Goal: Complete application form

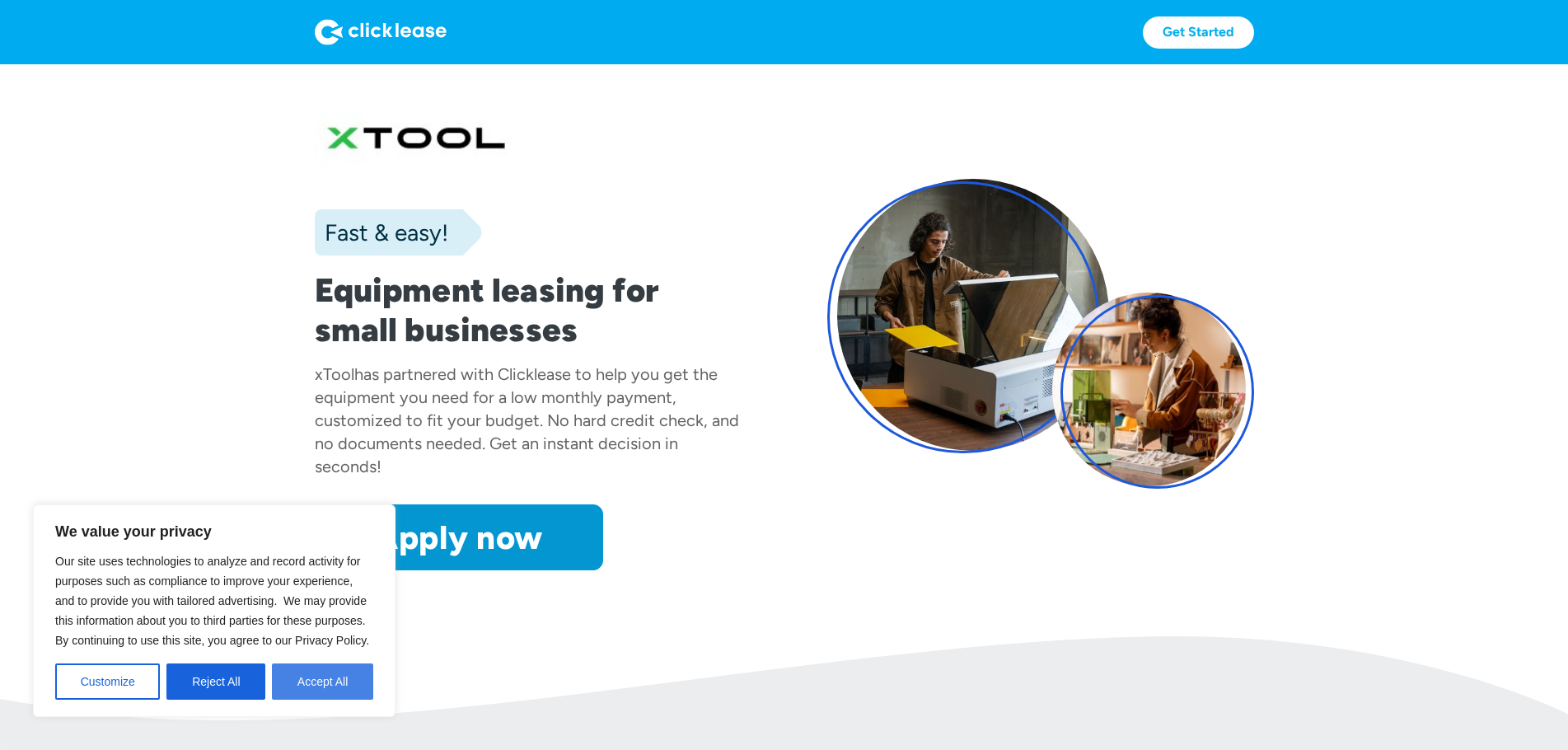
click at [308, 686] on button "Accept All" at bounding box center [322, 681] width 101 height 37
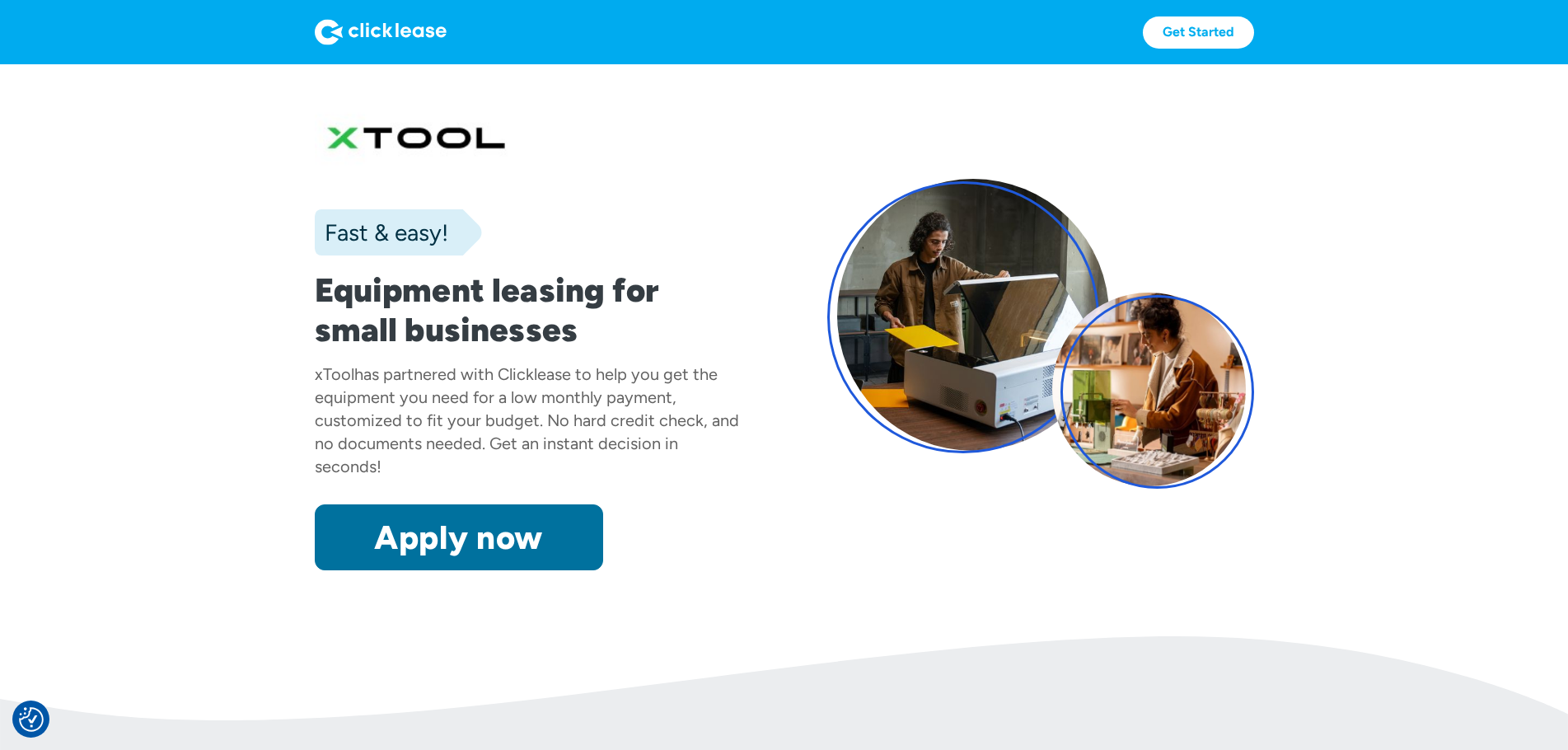
click at [490, 550] on link "Apply now" at bounding box center [459, 537] width 289 height 66
